Goal: Navigation & Orientation: Find specific page/section

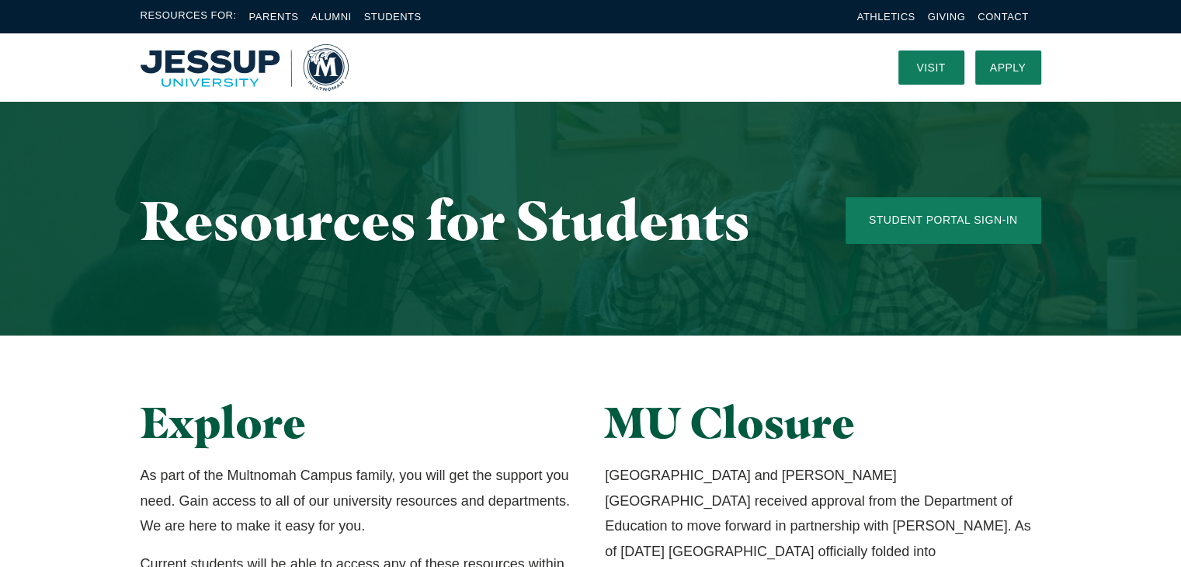
click at [436, 408] on h2 "Explore" at bounding box center [357, 422] width 435 height 50
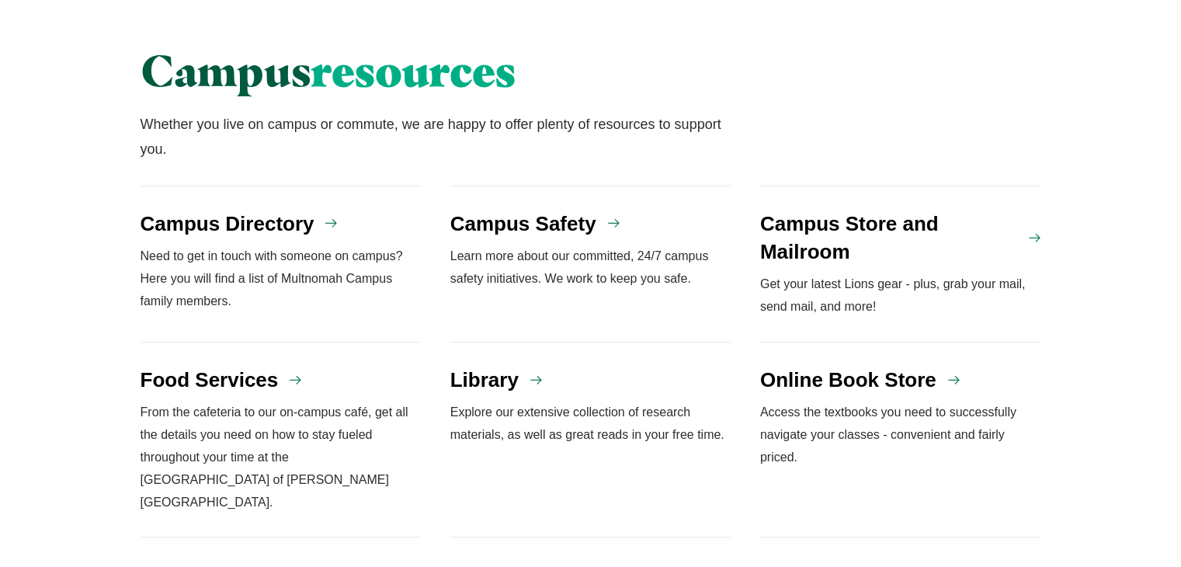
scroll to position [1242, 0]
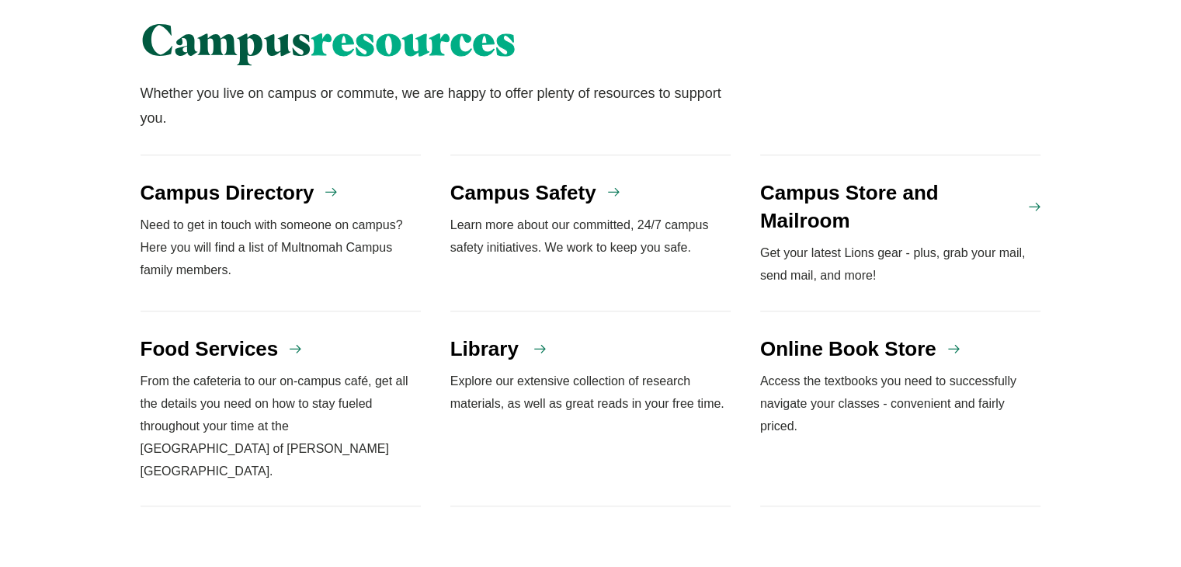
click at [495, 335] on h4 "Library" at bounding box center [484, 349] width 68 height 28
click at [227, 179] on h4 "Campus Directory" at bounding box center [227, 193] width 174 height 28
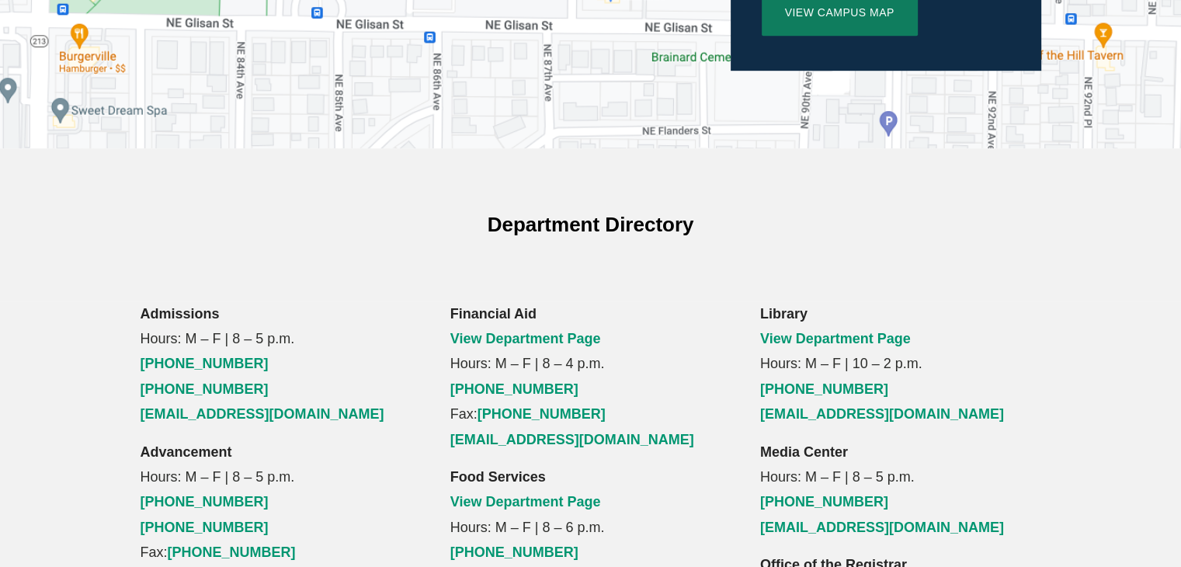
scroll to position [906, 0]
